Goal: Task Accomplishment & Management: Manage account settings

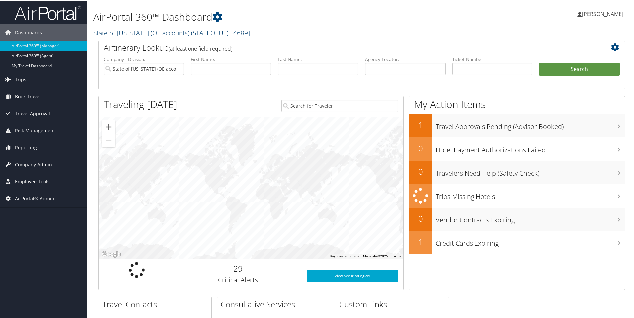
click at [107, 33] on link "State of Utah (OE accounts) ( STATEOFUT ) , [ 4689 ]" at bounding box center [171, 32] width 157 height 9
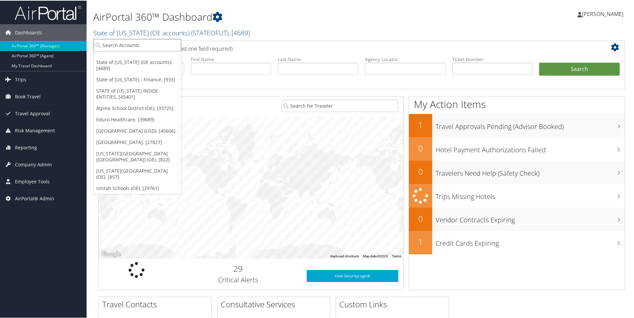
click at [110, 42] on input "search" at bounding box center [138, 44] width 88 height 12
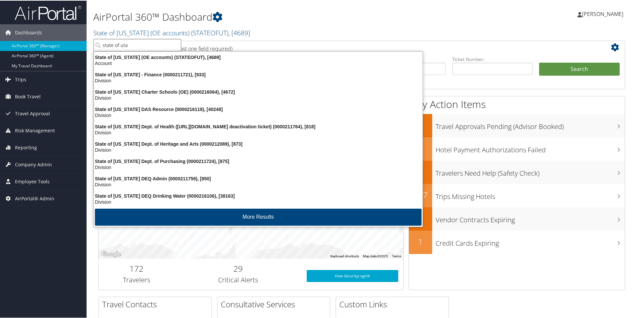
type input "state of uta"
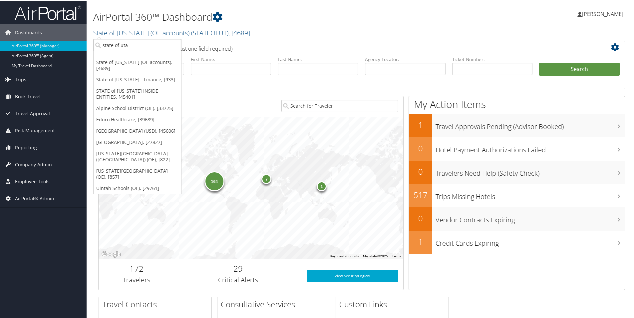
click at [264, 121] on div "164 7 1" at bounding box center [251, 187] width 305 height 142
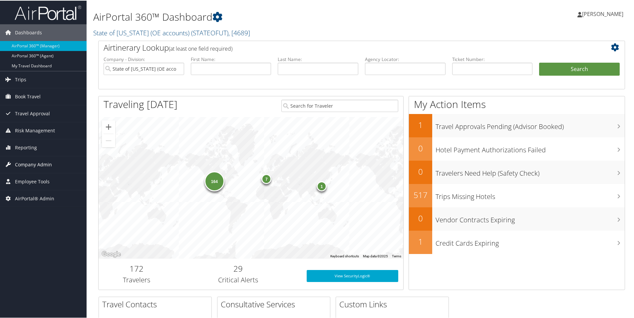
click at [25, 162] on span "Company Admin" at bounding box center [33, 164] width 37 height 17
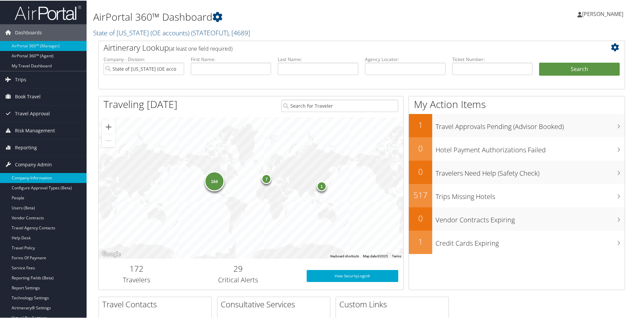
click at [23, 180] on link "Company Information" at bounding box center [43, 177] width 87 height 10
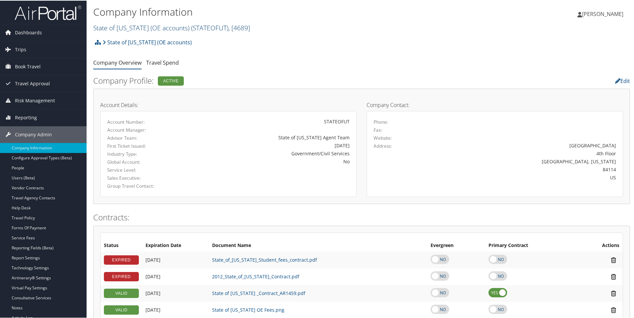
click at [107, 25] on link "State of Utah (OE accounts) ( STATEOFUT ) , [ 4689 ]" at bounding box center [171, 27] width 157 height 9
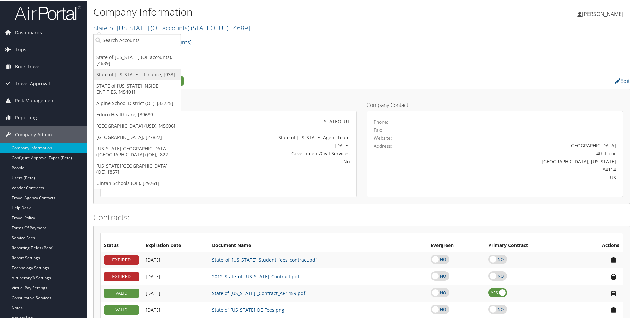
click at [129, 68] on link "State of [US_STATE] - Finance, [933]" at bounding box center [138, 73] width 88 height 11
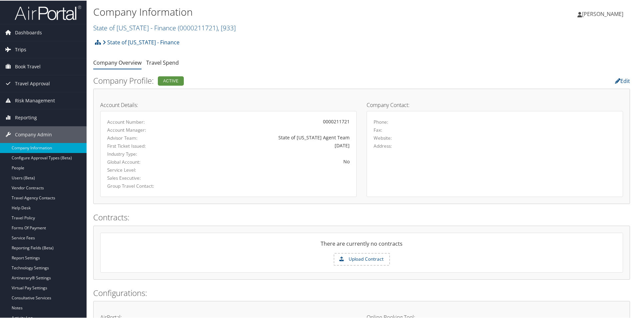
click at [22, 49] on span "Trips" at bounding box center [20, 49] width 11 height 17
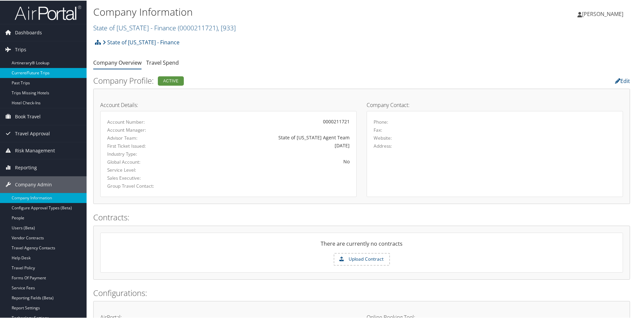
click at [24, 70] on link "Current/Future Trips" at bounding box center [43, 72] width 87 height 10
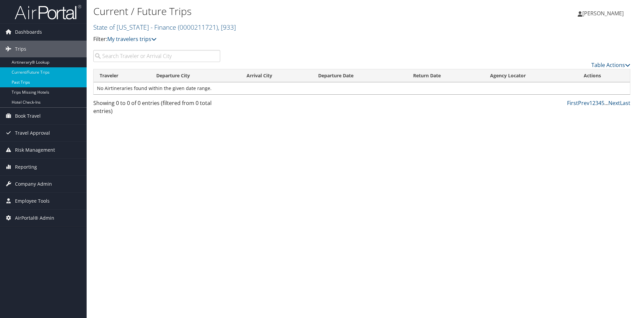
click at [20, 83] on link "Past Trips" at bounding box center [43, 82] width 87 height 10
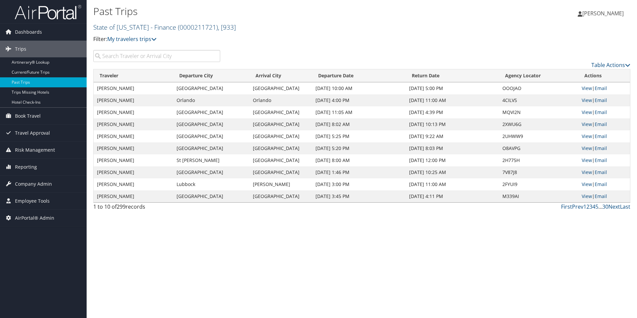
click at [102, 26] on link "State of [US_STATE] - Finance ( 0000211721 ) , [ 933 ]" at bounding box center [164, 27] width 143 height 9
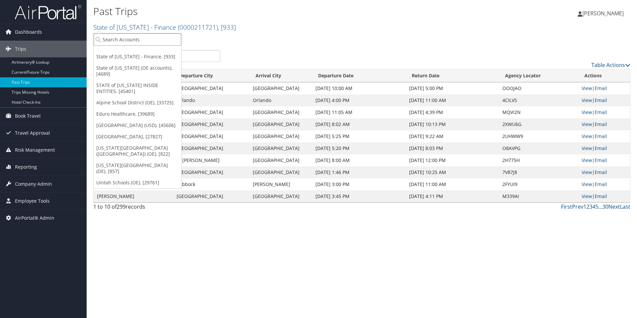
click at [112, 39] on input "search" at bounding box center [138, 39] width 88 height 12
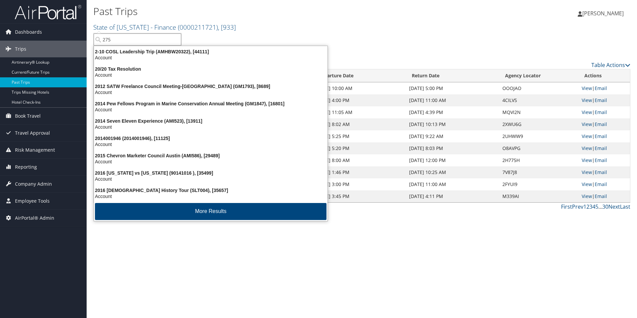
type input "2750"
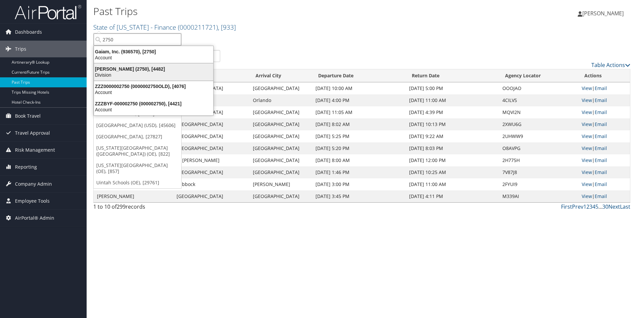
click at [121, 70] on div "Walbridge (2750), [4482]" at bounding box center [153, 69] width 127 height 6
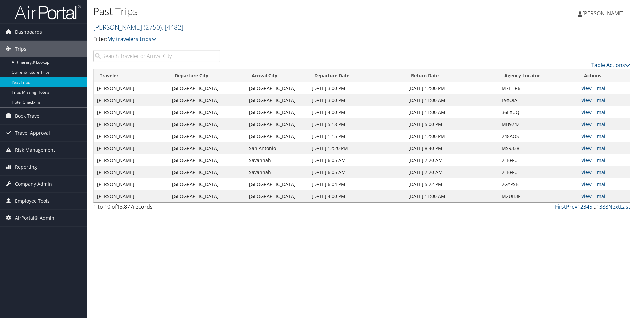
click at [112, 26] on link "Walbridge ( 2750 ) , [ 4482 ]" at bounding box center [138, 27] width 90 height 9
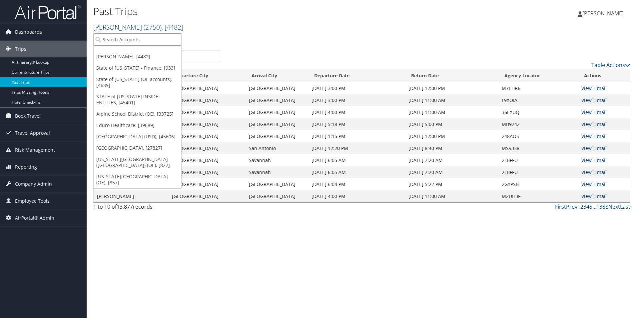
click at [110, 39] on input "search" at bounding box center [138, 39] width 88 height 12
type input "1330"
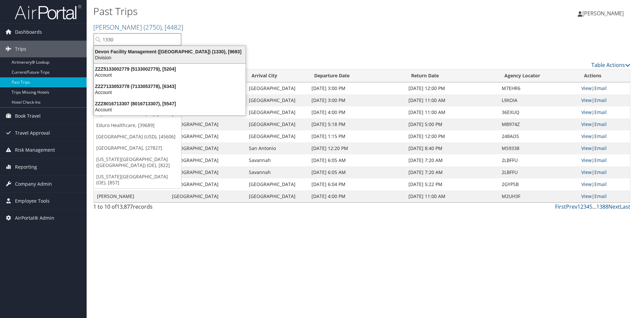
click at [147, 51] on div "Devon Facility Management (Walbridge) (1330), [9693]" at bounding box center [170, 52] width 160 height 6
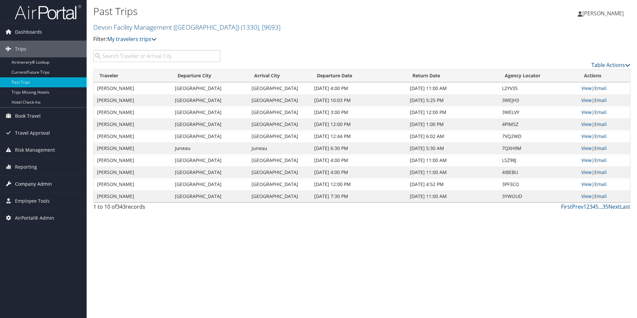
click at [27, 186] on span "Company Admin" at bounding box center [33, 184] width 37 height 17
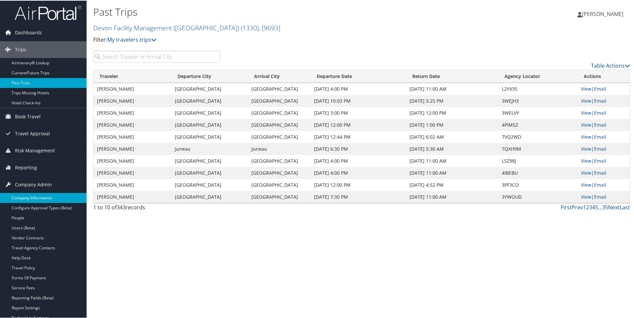
click at [25, 195] on link "Company Information" at bounding box center [43, 197] width 87 height 10
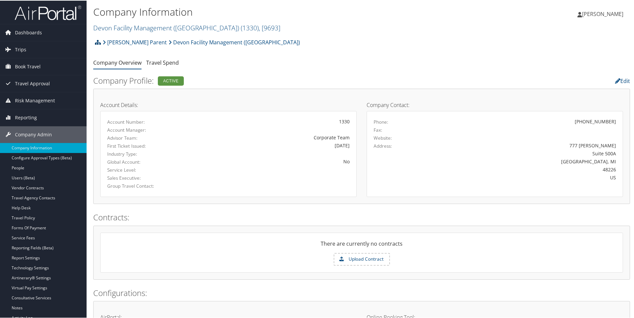
click at [97, 41] on icon at bounding box center [98, 41] width 6 height 5
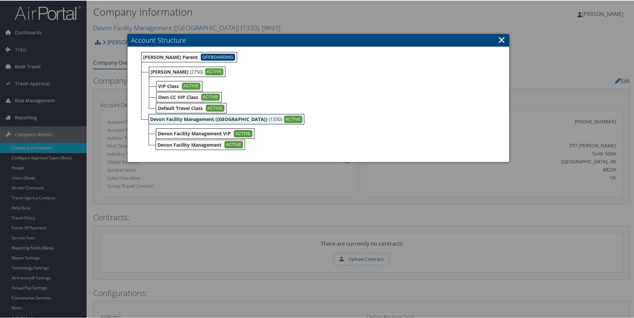
click at [500, 37] on link "×" at bounding box center [502, 38] width 8 height 13
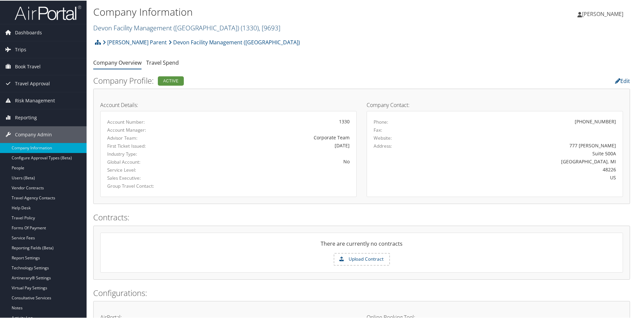
click at [112, 26] on link "Devon Facility Management (Walbridge) ( 1330 ) , [ 9693 ]" at bounding box center [186, 27] width 187 height 9
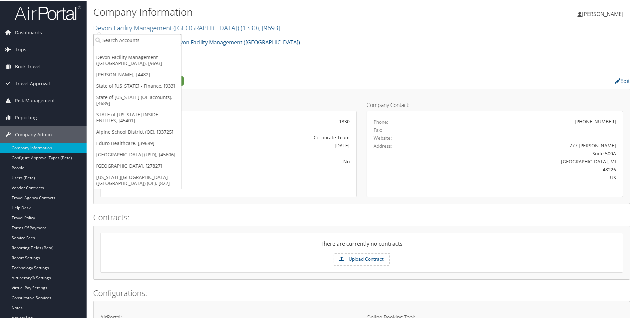
click at [117, 34] on input "search" at bounding box center [138, 39] width 88 height 12
type input "Magna"
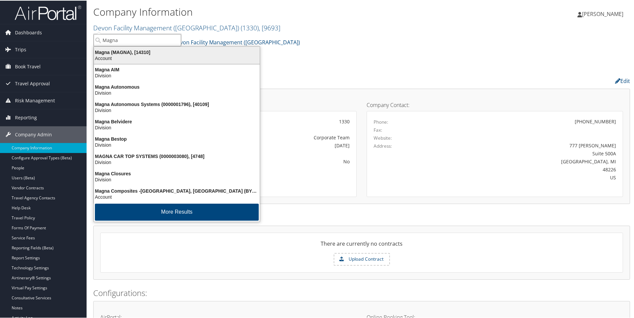
click at [113, 50] on div "Magna (MAGNA), [14310]" at bounding box center [177, 52] width 174 height 6
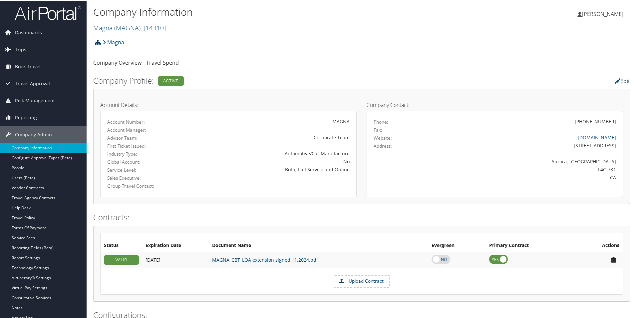
click at [98, 42] on icon at bounding box center [98, 41] width 6 height 5
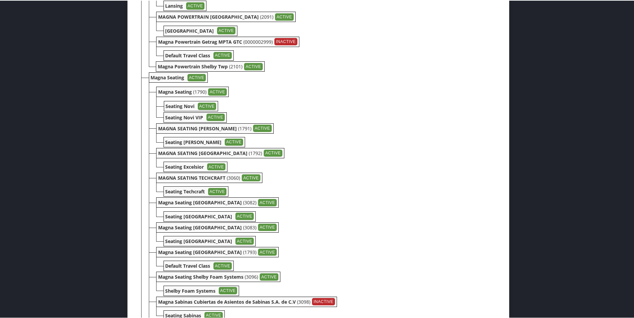
scroll to position [1332, 0]
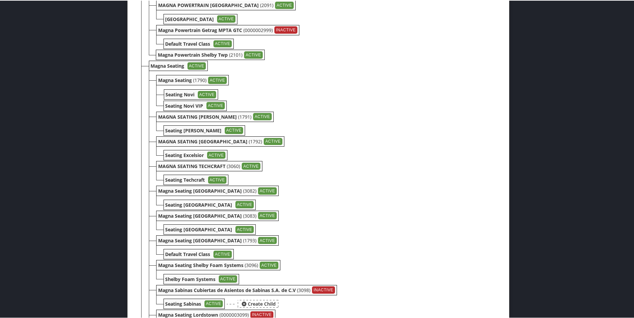
click at [178, 304] on b "Seating Sabinas" at bounding box center [184, 303] width 36 height 6
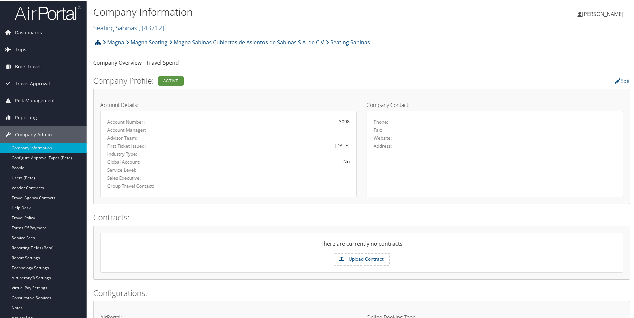
click at [98, 43] on icon at bounding box center [98, 41] width 6 height 5
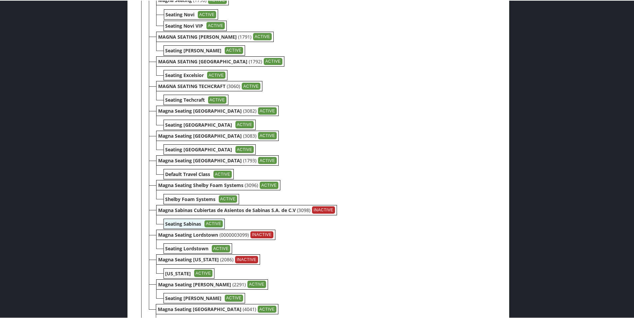
scroll to position [1432, 0]
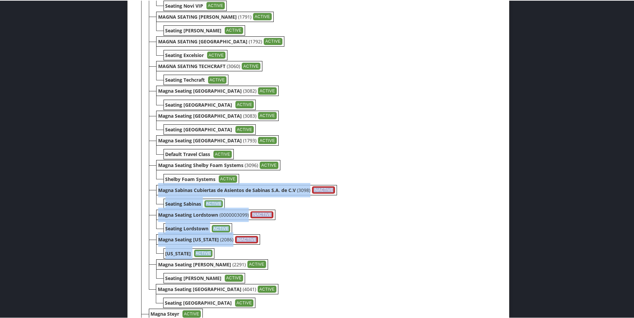
drag, startPoint x: 151, startPoint y: 189, endPoint x: 269, endPoint y: 252, distance: 134.3
click at [269, 252] on ul "Magna Seating (1790) ACTIVE Create Child Seating Novi ACTIVE Create Child Seati…" at bounding box center [322, 139] width 347 height 340
copy ul "Magna Sabinas Cubiertas de Asientos de Sabinas S.A. de C.V (3098) INACTIVE Crea…"
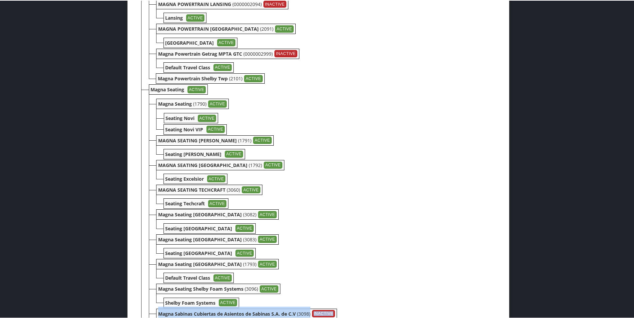
scroll to position [1299, 0]
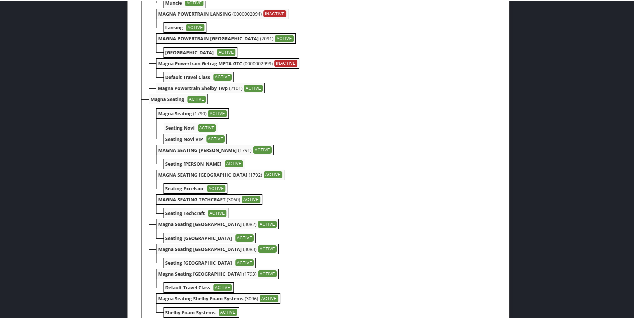
click at [370, 225] on li "Magna Seating Detroit (3082) ACTIVE Create Child Seating Detroit ACTIVE Create …" at bounding box center [322, 230] width 347 height 28
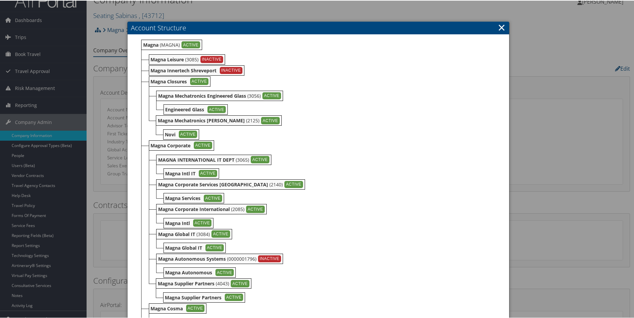
scroll to position [8, 0]
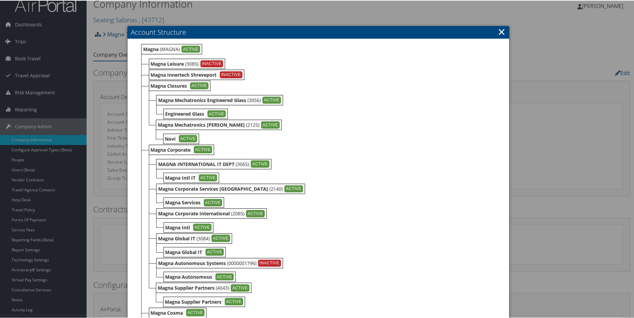
click at [501, 31] on link "×" at bounding box center [502, 30] width 8 height 13
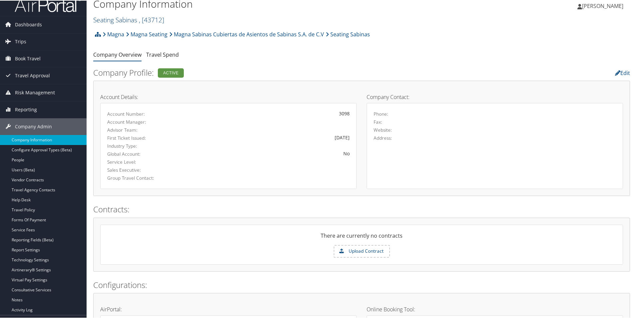
click at [109, 22] on link "Seating Sabinas , [ 43712 ]" at bounding box center [128, 19] width 71 height 9
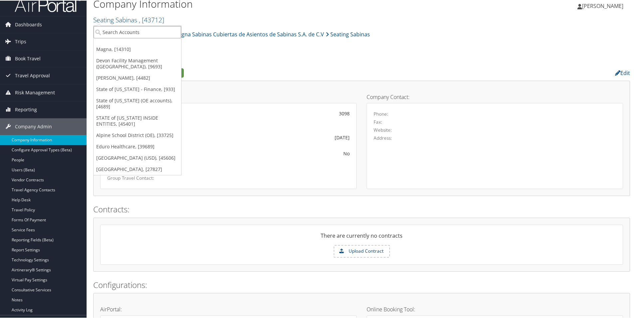
click at [108, 28] on input "search" at bounding box center [138, 31] width 88 height 12
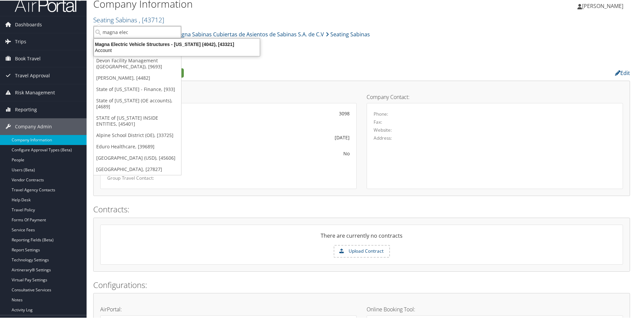
type input "magna ele"
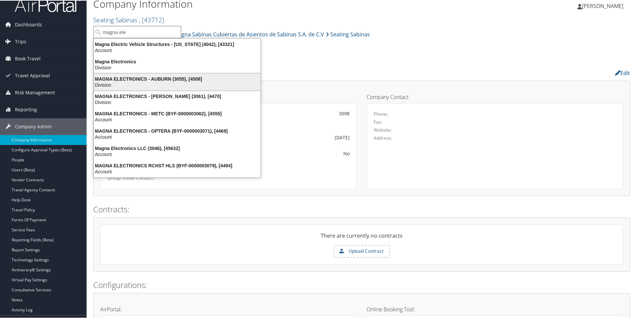
click at [124, 80] on div "MAGNA ELECTRONICS - AUBURN (3055), [4508]" at bounding box center [177, 78] width 175 height 6
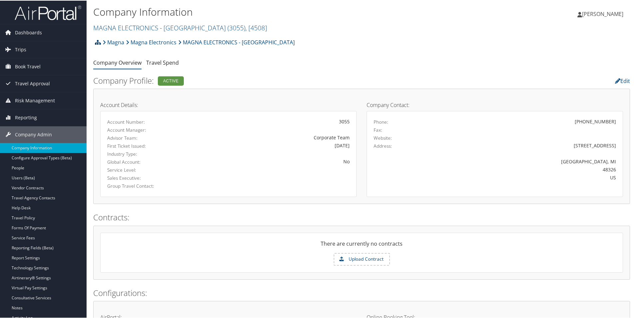
click at [98, 43] on icon at bounding box center [98, 41] width 6 height 5
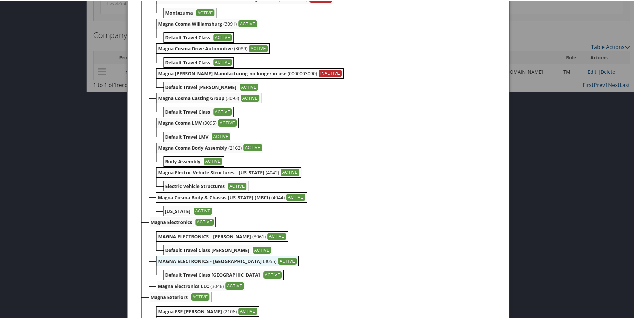
scroll to position [566, 0]
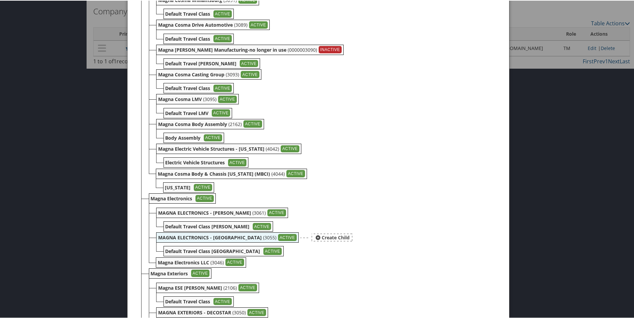
click at [198, 239] on b "MAGNA ELECTRONICS - [GEOGRAPHIC_DATA]" at bounding box center [210, 237] width 104 height 6
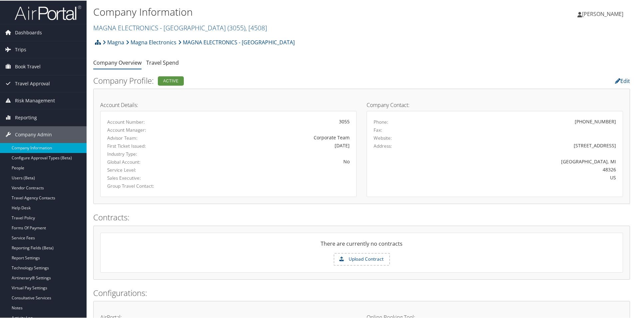
click at [96, 44] on icon at bounding box center [98, 41] width 6 height 5
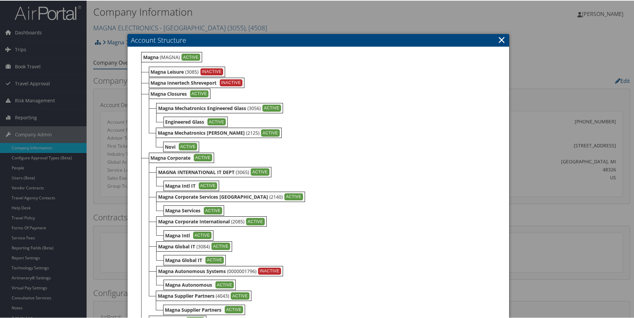
click at [498, 38] on link "×" at bounding box center [502, 38] width 8 height 13
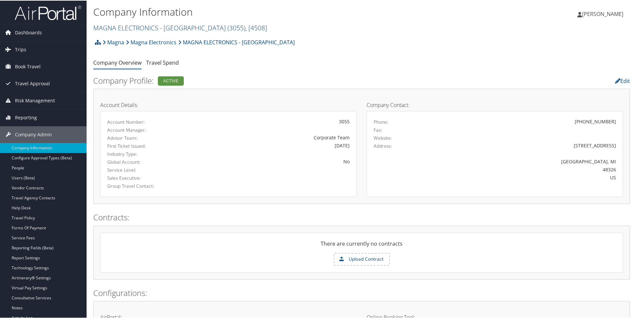
click at [113, 27] on link "MAGNA ELECTRONICS - AUBURN ( 3055 ) , [ 4508 ]" at bounding box center [180, 27] width 174 height 9
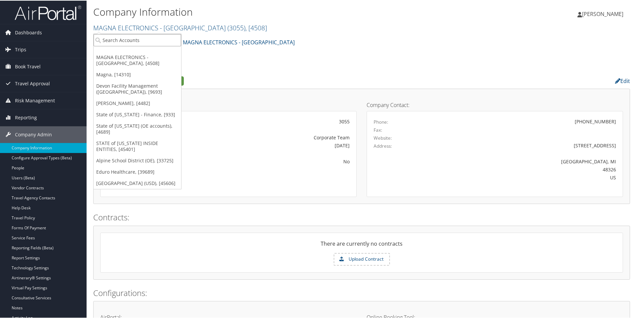
click at [112, 39] on input "search" at bounding box center [138, 39] width 88 height 12
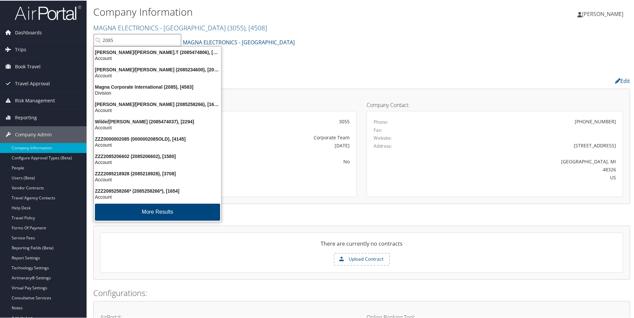
type input "2085"
click at [359, 46] on div "Magna Magna Electronics MAGNA ELECTRONICS - AUBURN Account Structure Magna (MAG…" at bounding box center [361, 44] width 537 height 18
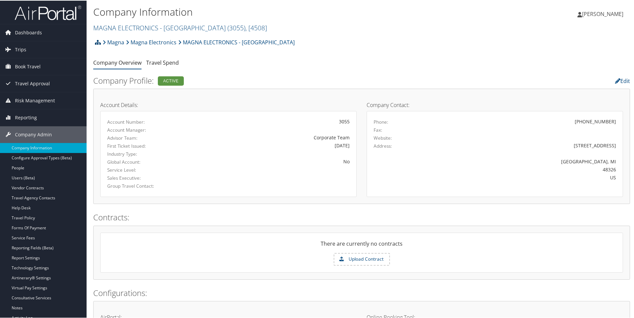
click at [98, 43] on icon at bounding box center [98, 41] width 6 height 5
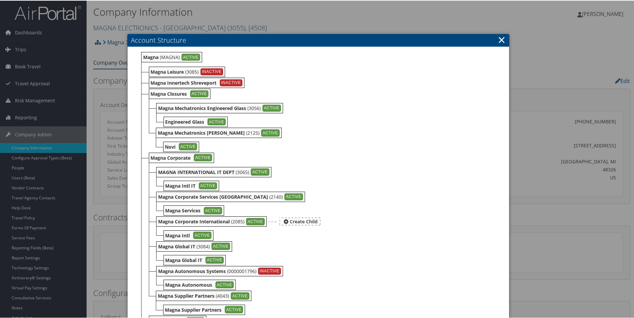
click at [181, 220] on b "Magna Corporate International" at bounding box center [194, 221] width 72 height 6
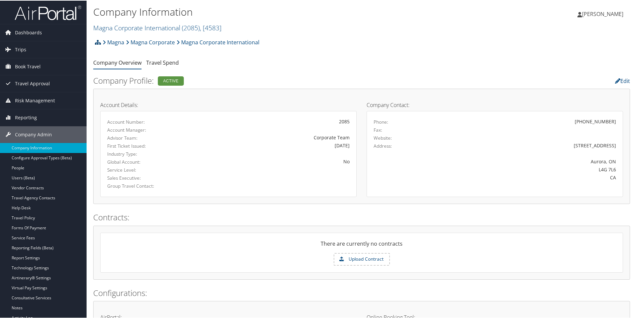
click at [97, 41] on icon at bounding box center [98, 41] width 6 height 5
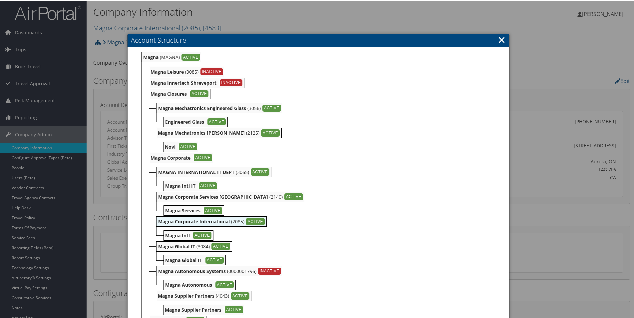
click at [502, 37] on link "×" at bounding box center [502, 38] width 8 height 13
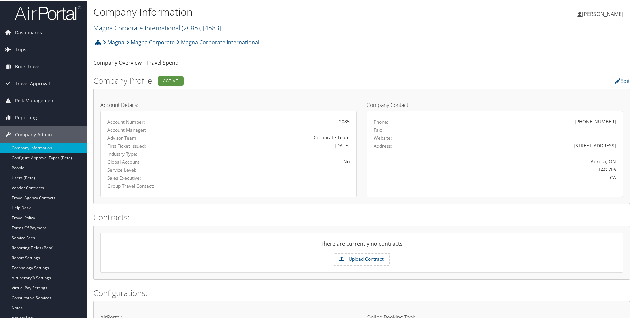
click at [108, 27] on link "Magna Corporate International ( 2085 ) , [ 4583 ]" at bounding box center [157, 27] width 128 height 9
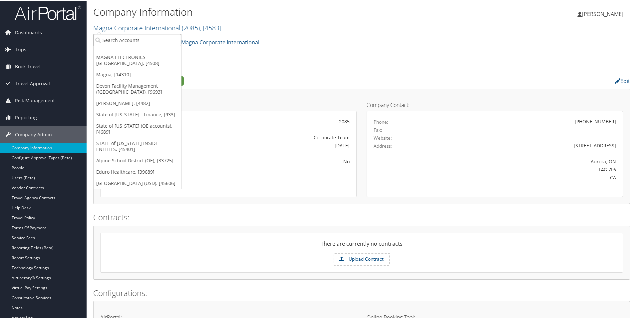
click at [108, 40] on input "search" at bounding box center [138, 39] width 88 height 12
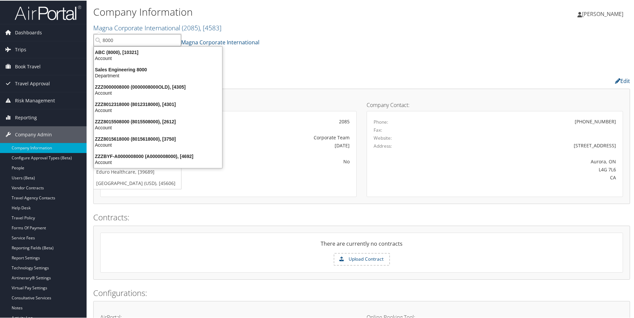
type input "8000"
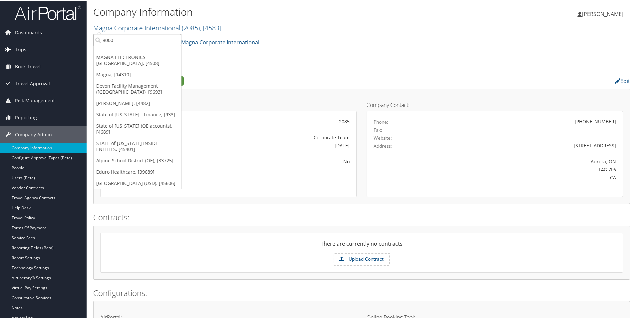
drag, startPoint x: 116, startPoint y: 42, endPoint x: 85, endPoint y: 41, distance: 31.0
click at [85, 41] on div "Dashboards AirPortal 360™ (Manager) AirPortal 360™ (Agent) My Travel Dashboard …" at bounding box center [318, 324] width 637 height 649
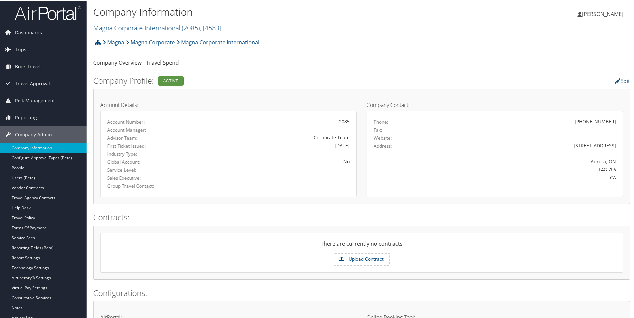
click at [140, 22] on h2 "Magna Corporate International ( 2085 ) , [ 4583 ]" at bounding box center [272, 26] width 358 height 11
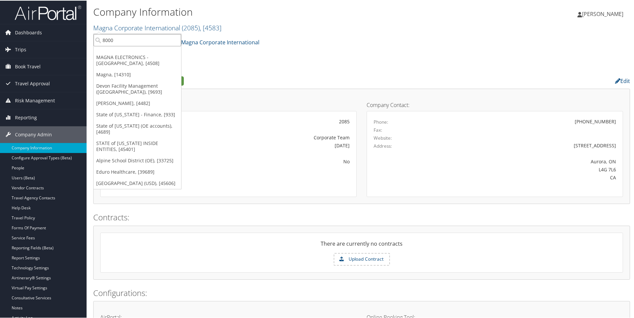
click at [131, 38] on input "8000" at bounding box center [138, 39] width 88 height 12
type input "4041"
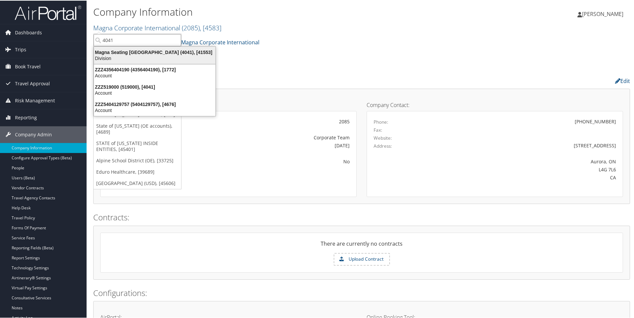
click at [157, 52] on div "Magna Seating Auburn Hills (4041), [41553]" at bounding box center [155, 52] width 130 height 6
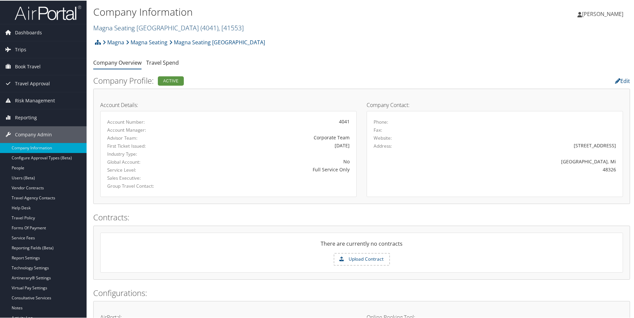
click at [122, 27] on link "Magna Seating [GEOGRAPHIC_DATA] ( 4041 ) , [ 41553 ]" at bounding box center [168, 27] width 151 height 9
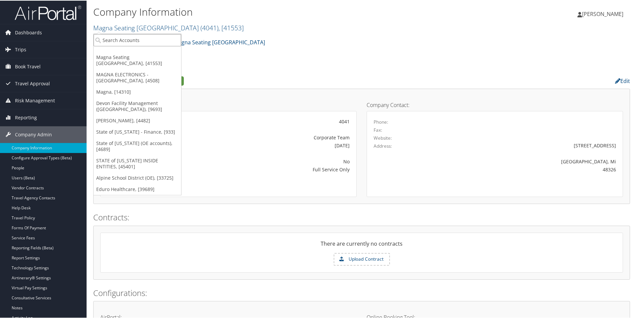
click at [120, 40] on input "search" at bounding box center [138, 39] width 88 height 12
type input "3046"
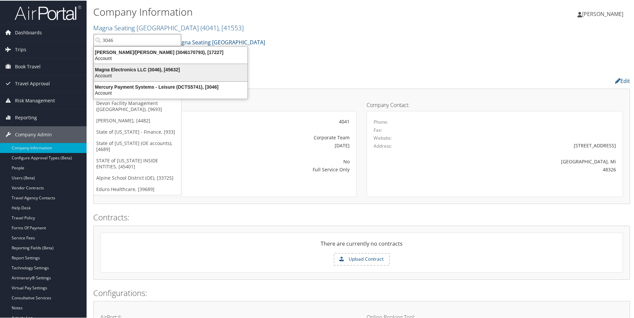
click at [138, 69] on div "Magna Electronics LLC (3046), [45632]" at bounding box center [171, 69] width 162 height 6
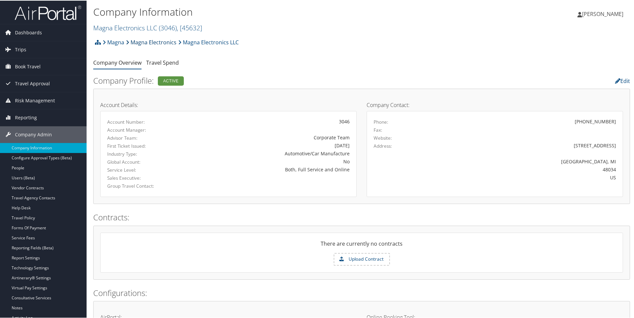
click at [150, 42] on link "Magna Electronics" at bounding box center [151, 41] width 51 height 13
